Goal: Task Accomplishment & Management: Manage account settings

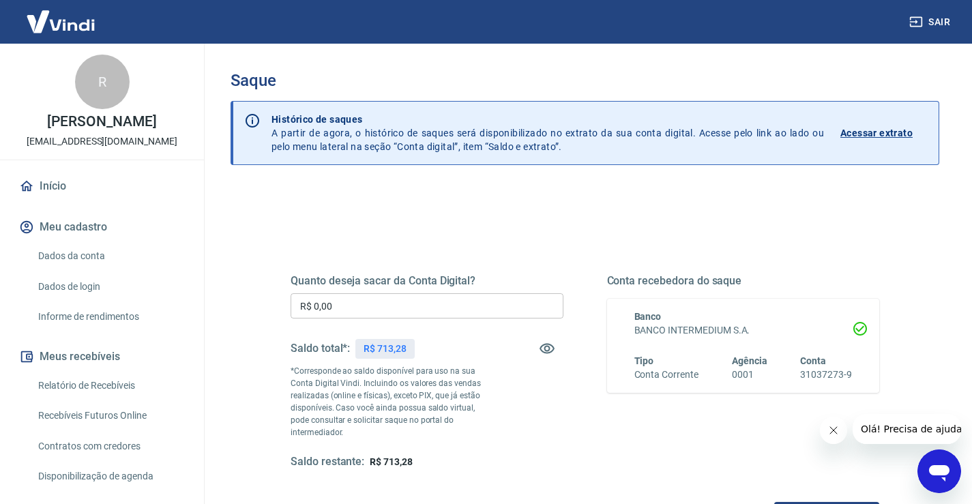
click at [390, 287] on h5 "Quanto deseja sacar da Conta Digital?" at bounding box center [427, 281] width 273 height 14
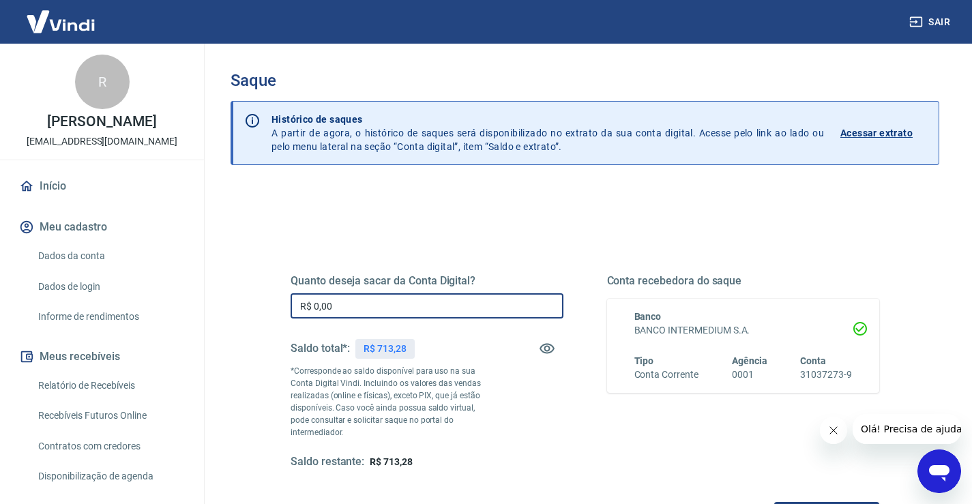
drag, startPoint x: 411, startPoint y: 308, endPoint x: 206, endPoint y: 308, distance: 204.7
click at [206, 308] on div "Saque Histórico de saques A partir de agora, o histórico de saques será disponi…" at bounding box center [585, 316] width 774 height 544
type input "R$ 713,28"
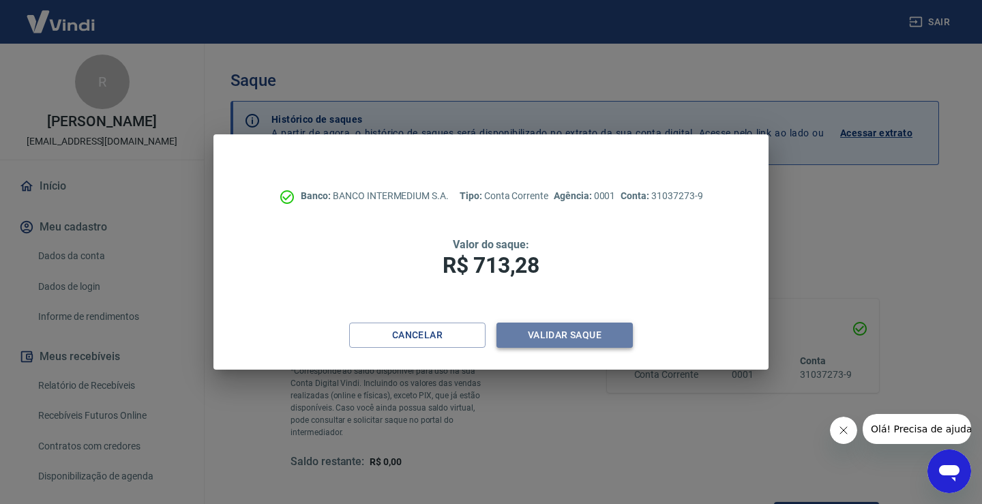
click at [561, 333] on button "Validar saque" at bounding box center [565, 335] width 136 height 25
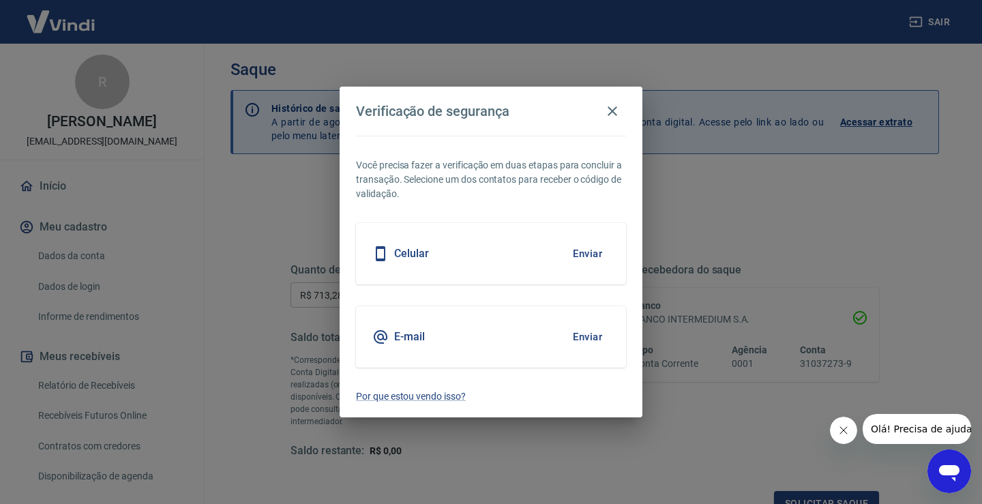
click at [583, 341] on button "Enviar" at bounding box center [588, 337] width 44 height 29
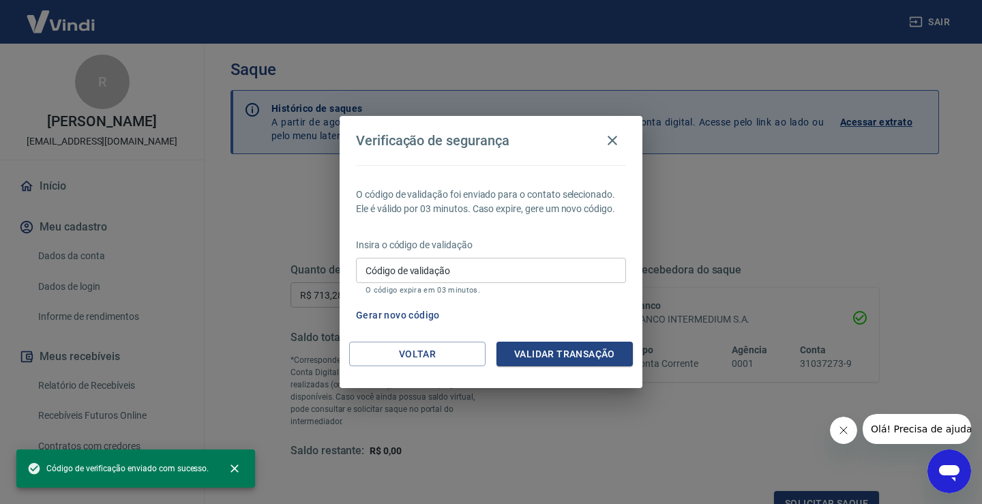
click at [380, 283] on input "Código de validação" at bounding box center [491, 270] width 270 height 25
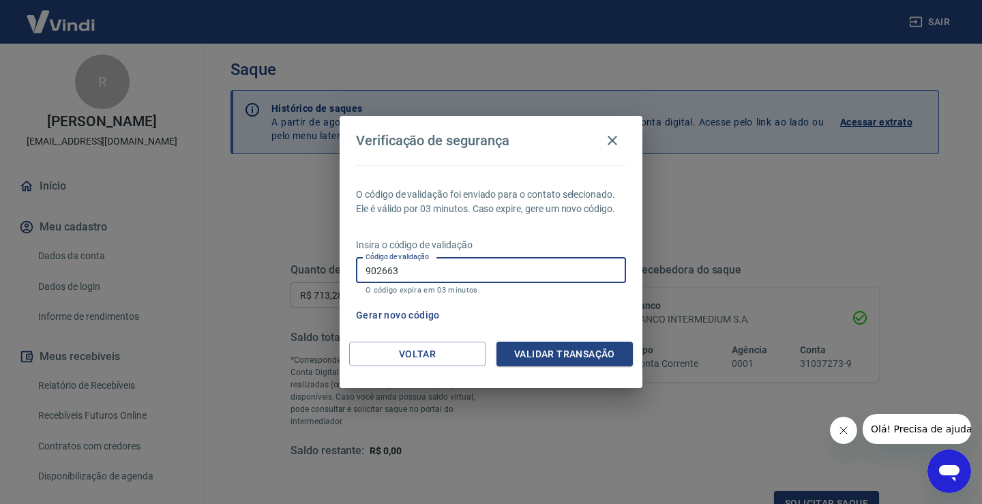
type input "902663"
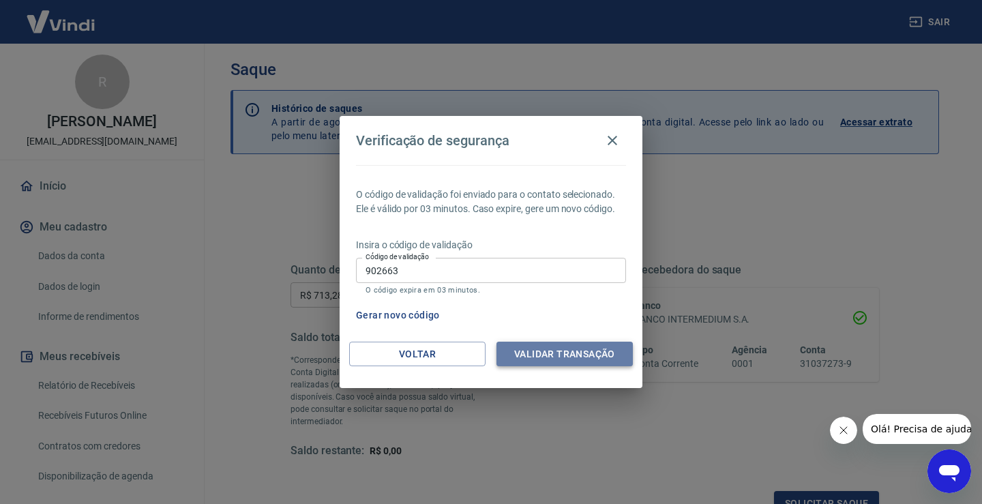
click at [567, 363] on button "Validar transação" at bounding box center [565, 354] width 136 height 25
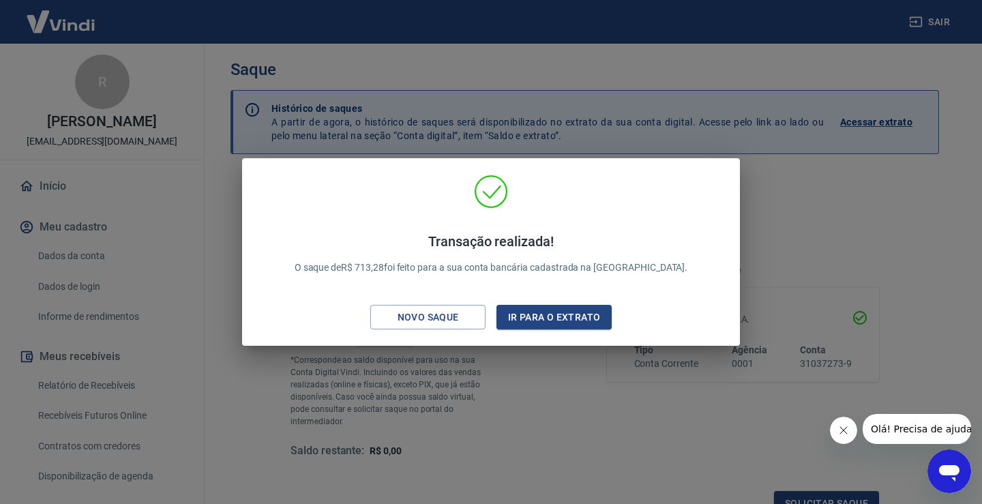
click at [454, 364] on div "Transação realizada! O saque de R$ 713,28 foi feito para a sua conta bancária c…" at bounding box center [491, 252] width 982 height 504
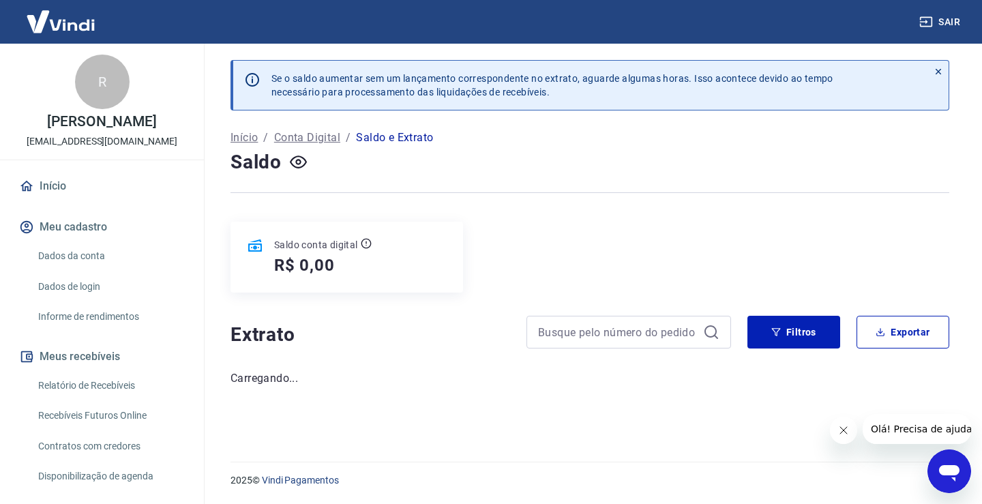
click at [55, 18] on img at bounding box center [60, 22] width 89 height 42
